Goal: Check status: Check status

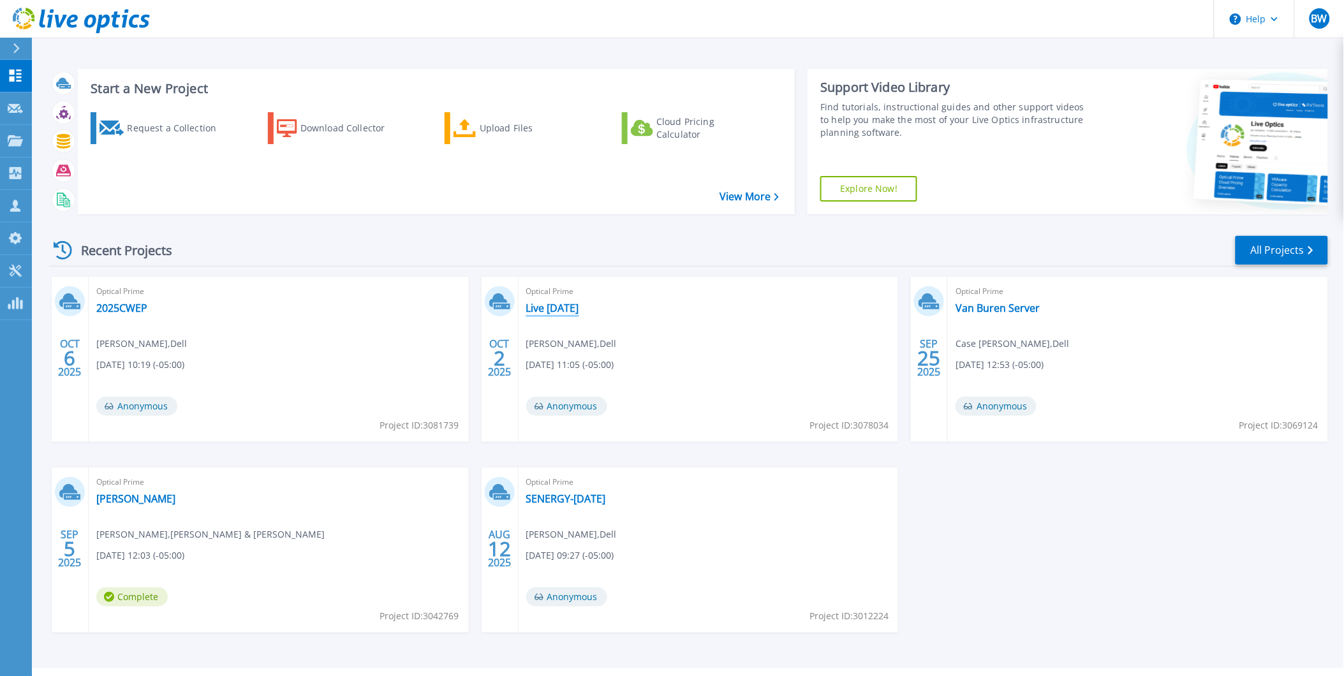
click at [566, 308] on link "Live [DATE]" at bounding box center [552, 308] width 53 height 13
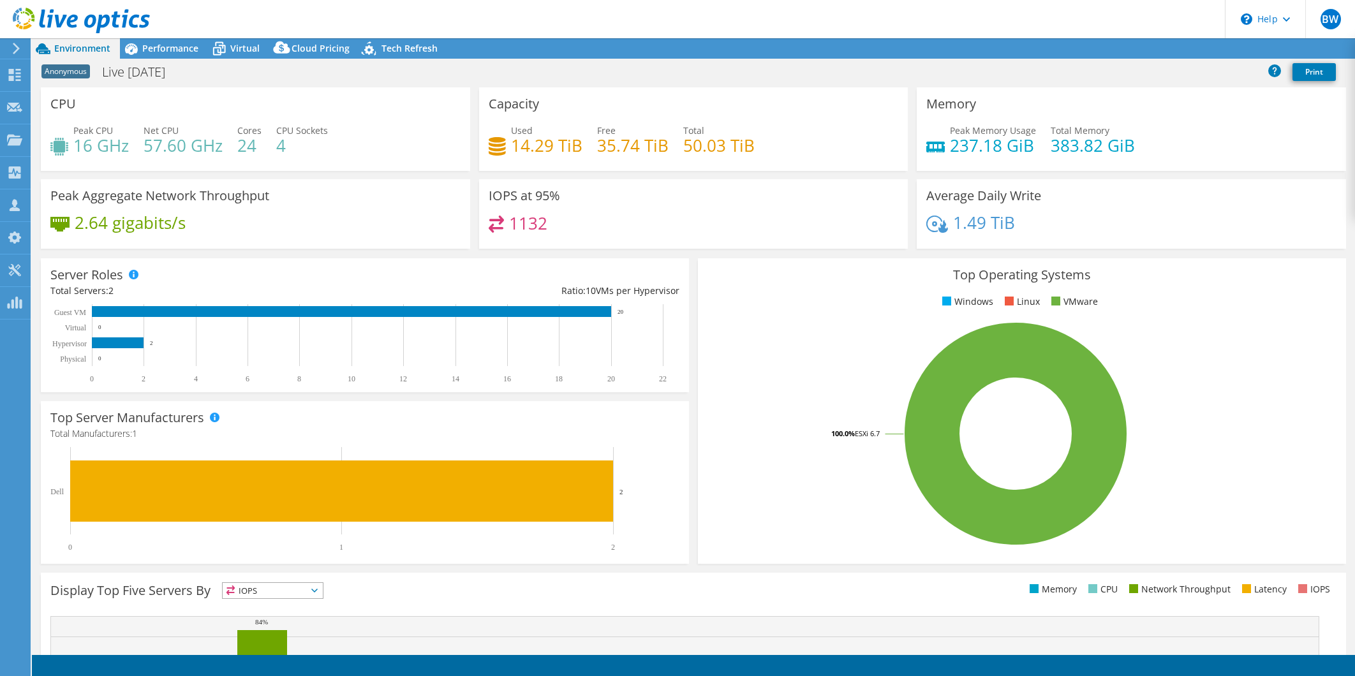
select select "USD"
click at [237, 47] on span "Virtual" at bounding box center [244, 48] width 29 height 12
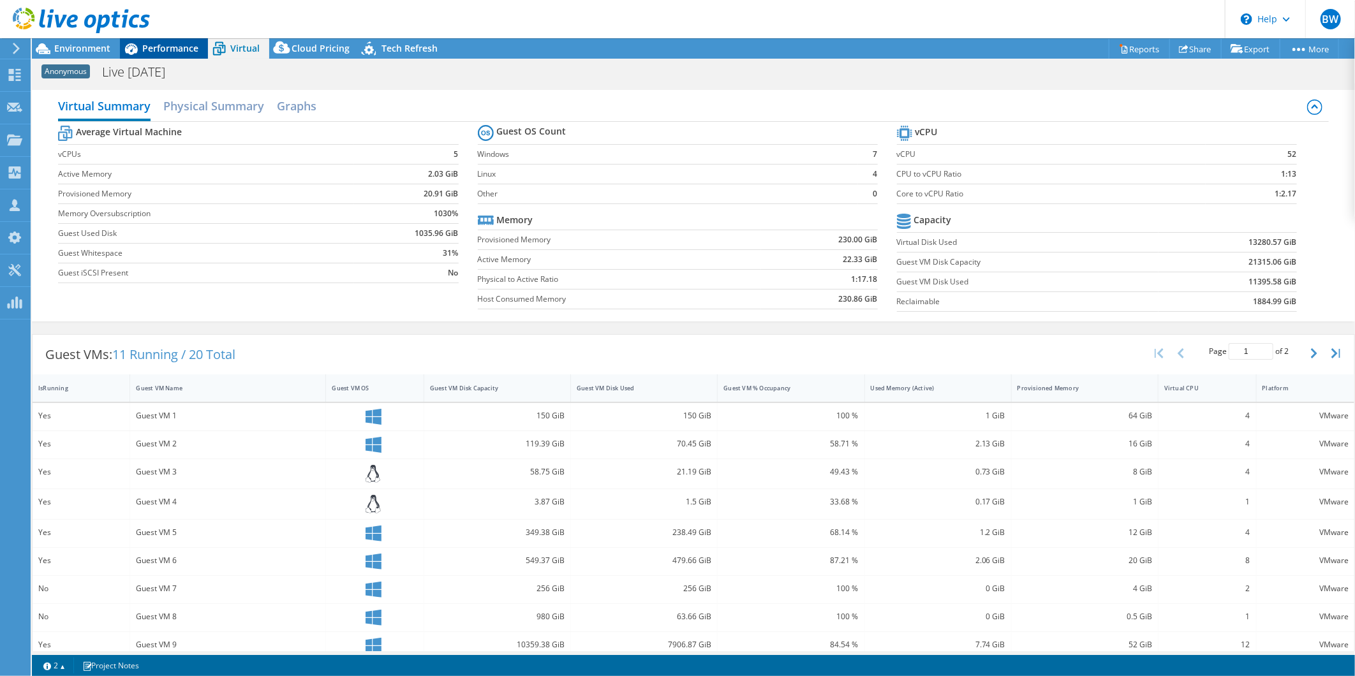
click at [174, 48] on span "Performance" at bounding box center [170, 48] width 56 height 12
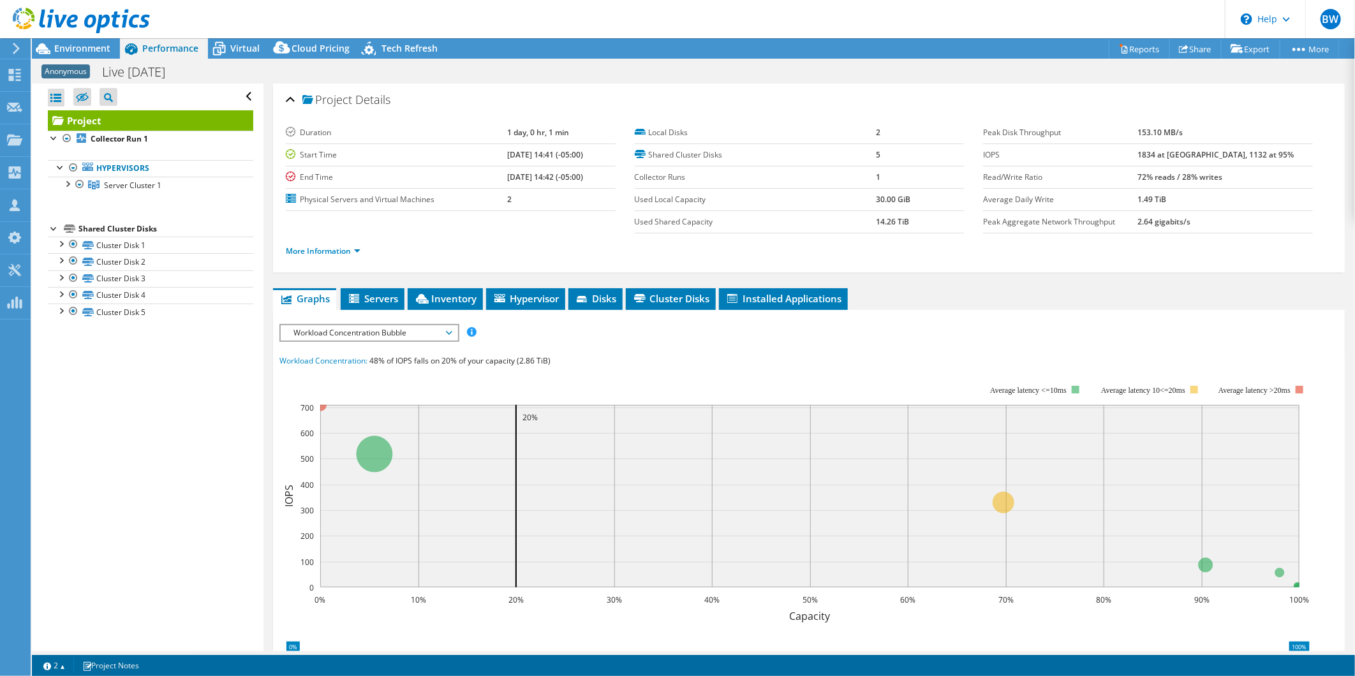
click at [445, 329] on span "Workload Concentration Bubble" at bounding box center [369, 332] width 164 height 15
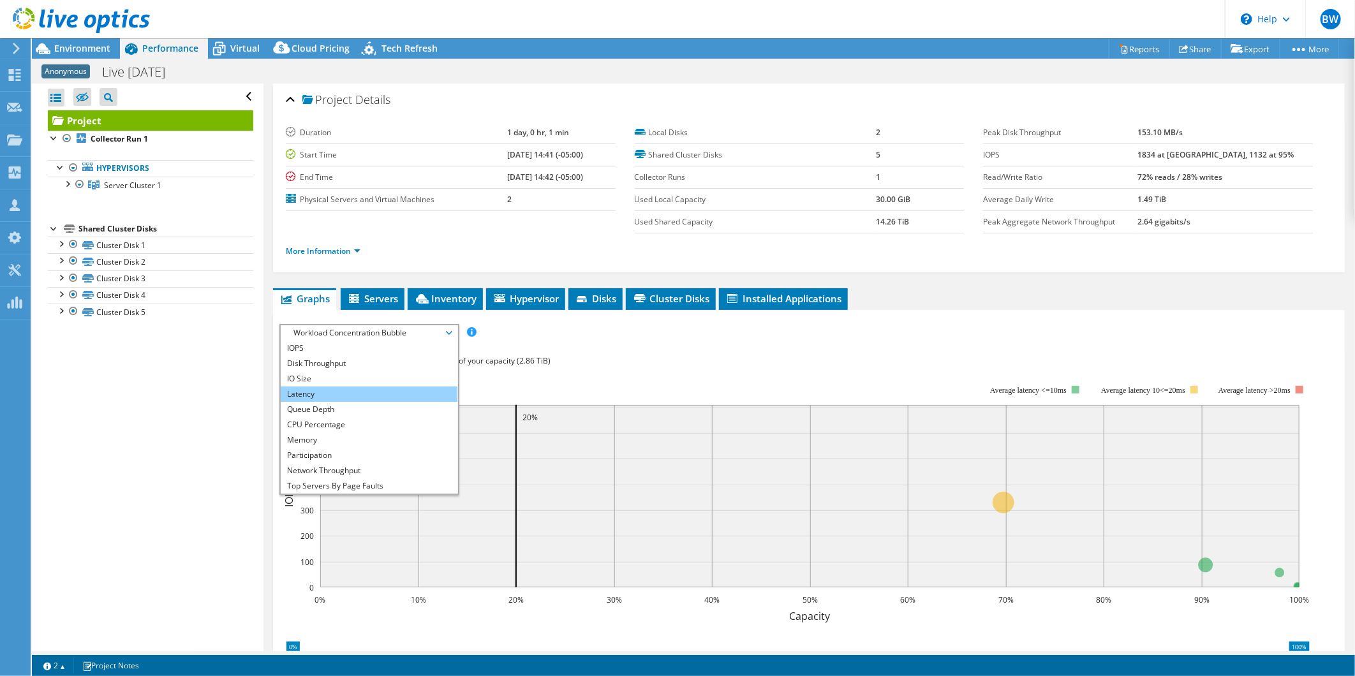
click at [348, 389] on li "Latency" at bounding box center [369, 394] width 177 height 15
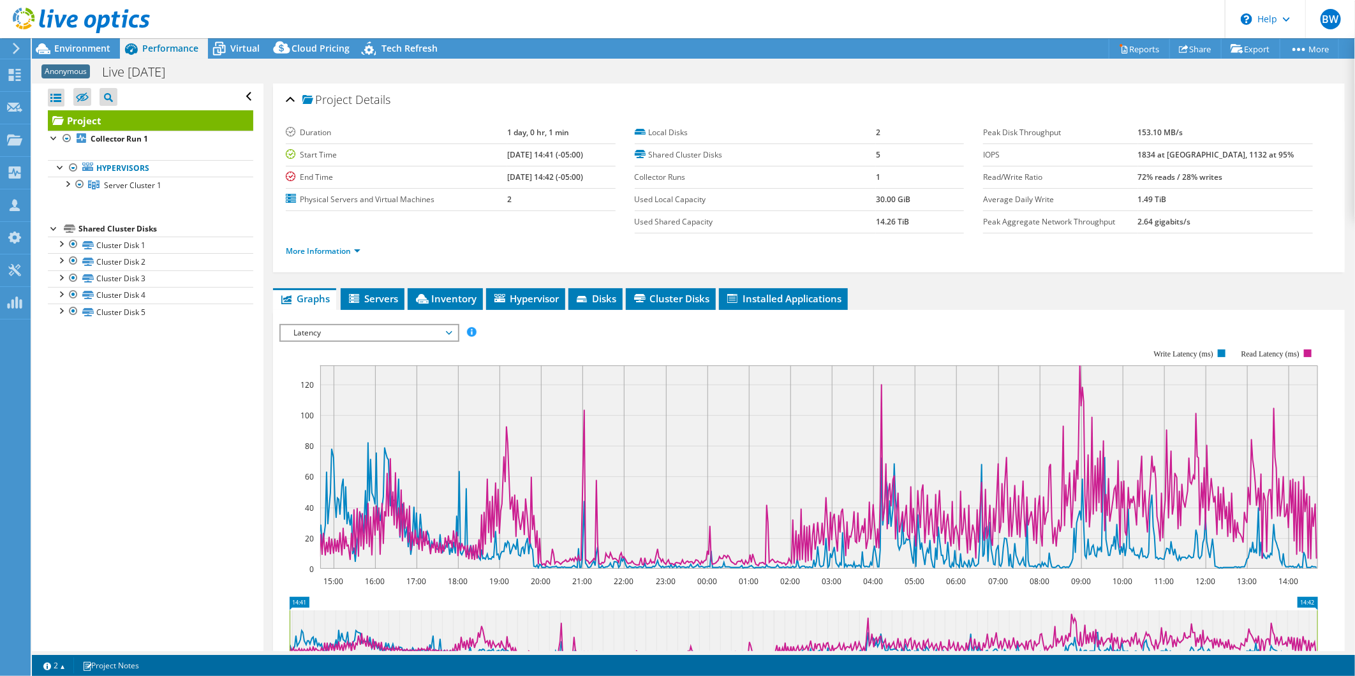
click at [445, 325] on span "Latency" at bounding box center [369, 332] width 164 height 15
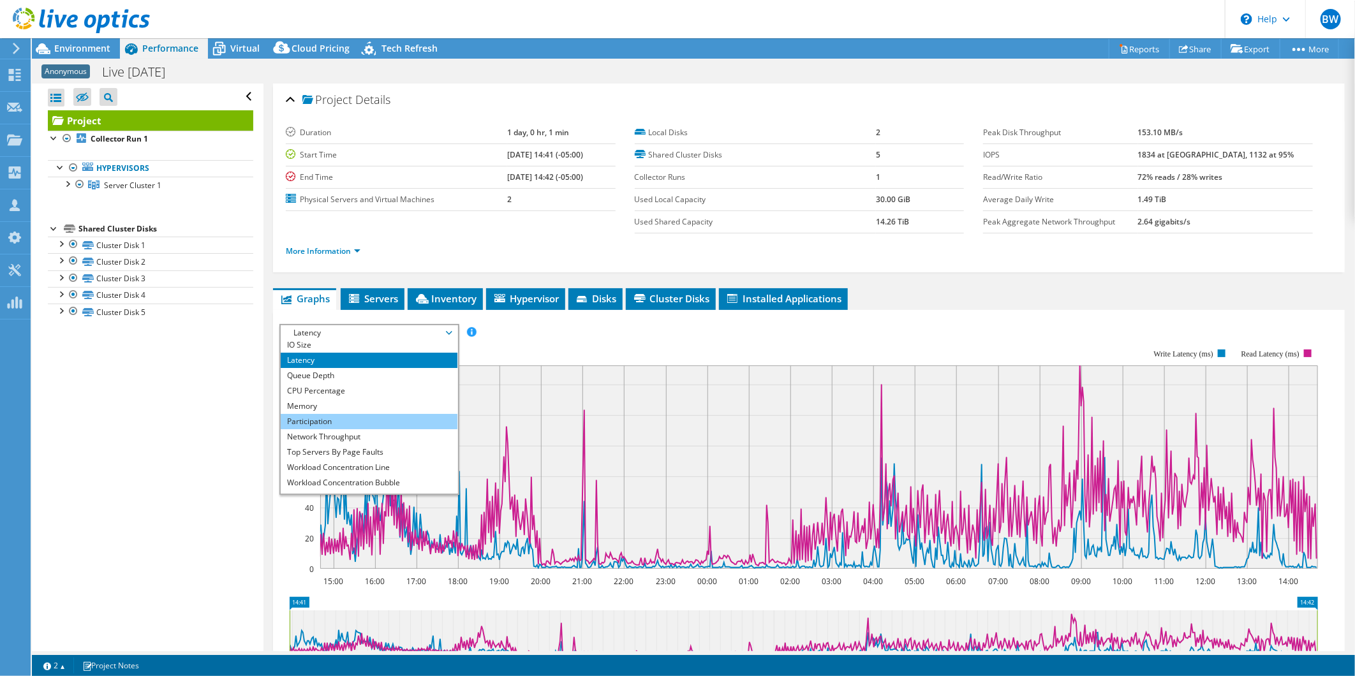
scroll to position [45, 0]
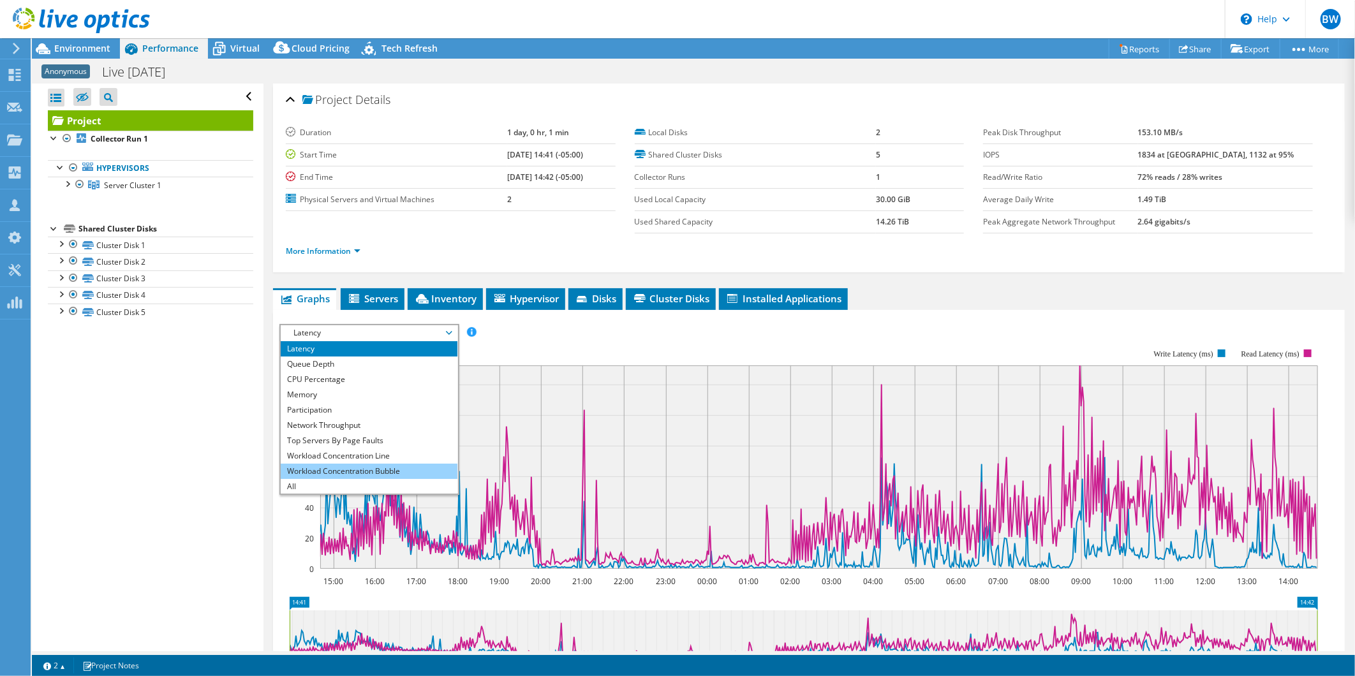
click at [368, 464] on li "Workload Concentration Bubble" at bounding box center [369, 471] width 177 height 15
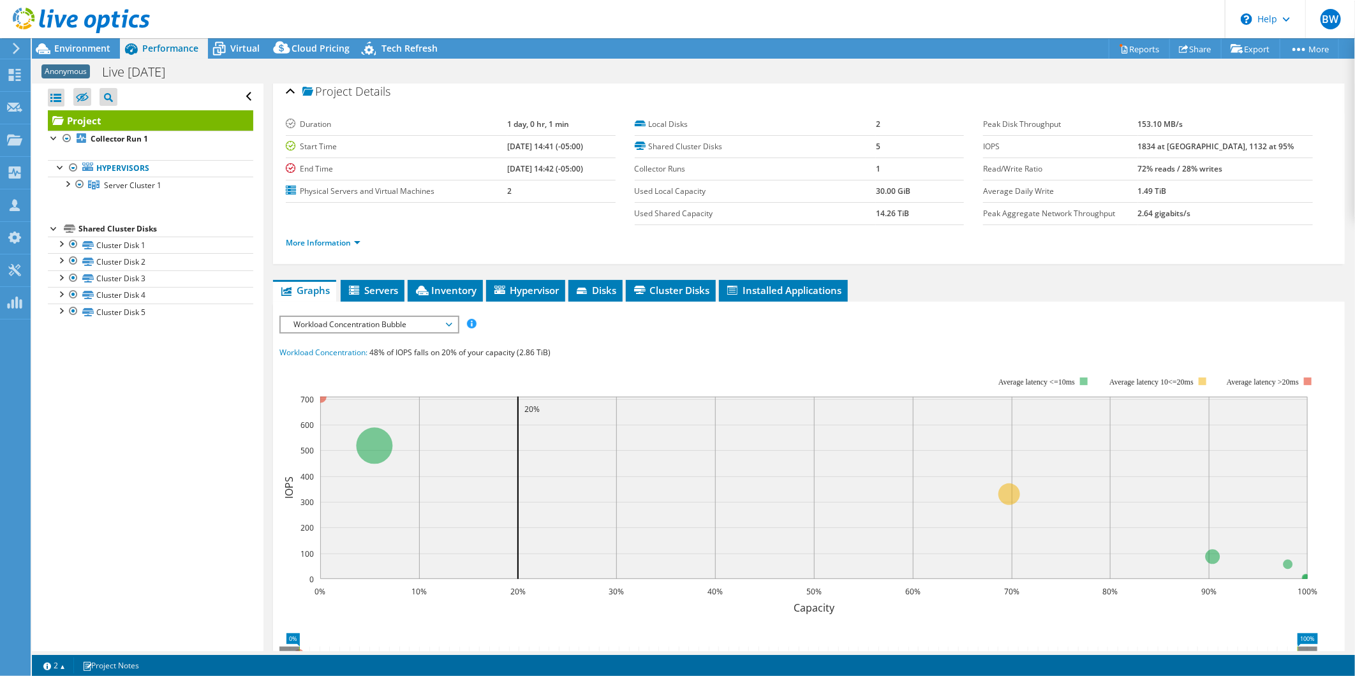
scroll to position [0, 0]
